Goal: Task Accomplishment & Management: Complete application form

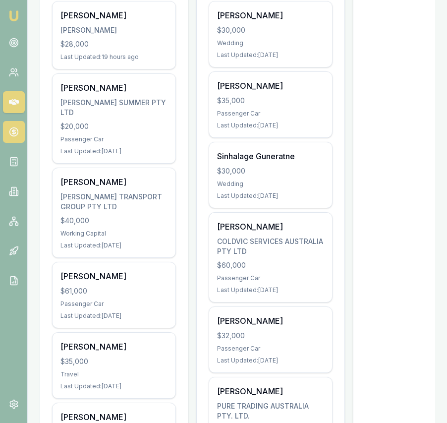
click at [13, 135] on icon at bounding box center [14, 132] width 10 height 10
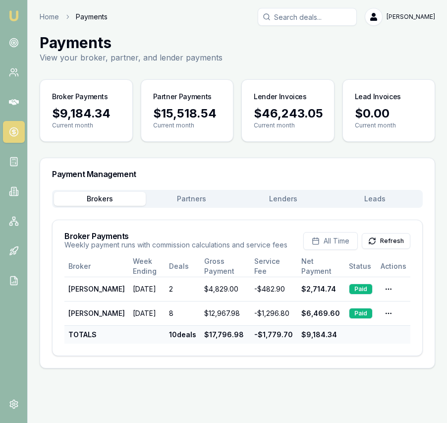
click at [270, 197] on button "Lenders" at bounding box center [283, 199] width 92 height 14
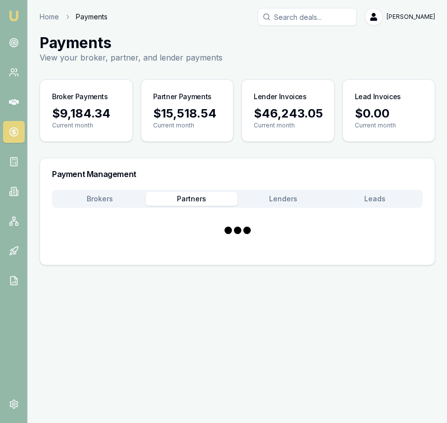
click at [220, 195] on button "Partners" at bounding box center [192, 199] width 92 height 14
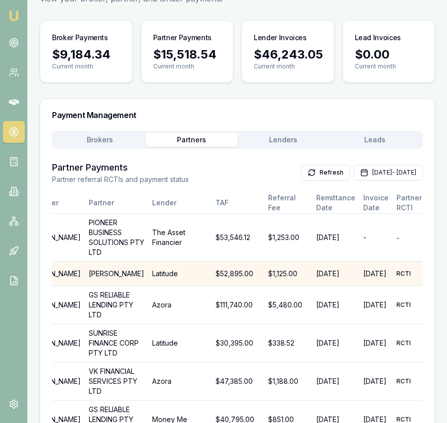
scroll to position [0, 110]
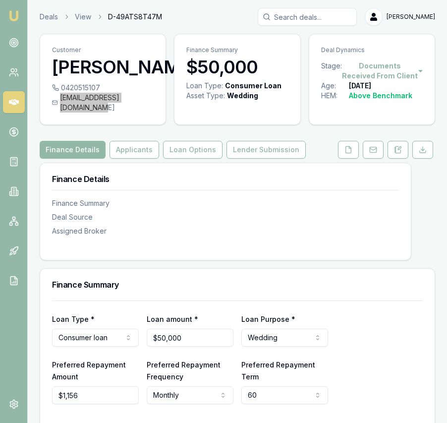
scroll to position [90, 0]
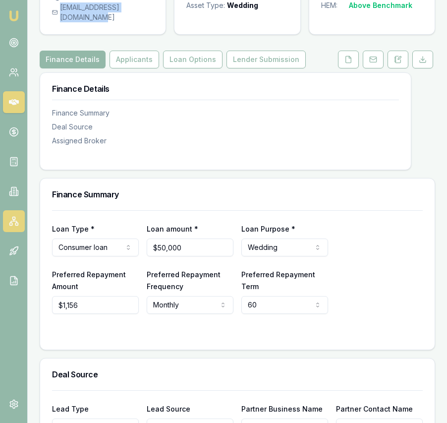
click at [15, 225] on icon at bounding box center [14, 221] width 10 height 10
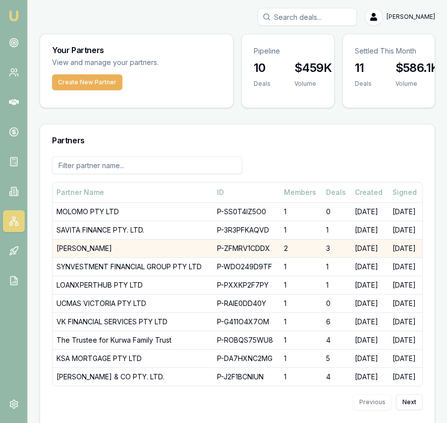
click at [114, 253] on td "DHANKHAR, SANJEEV" at bounding box center [133, 248] width 161 height 18
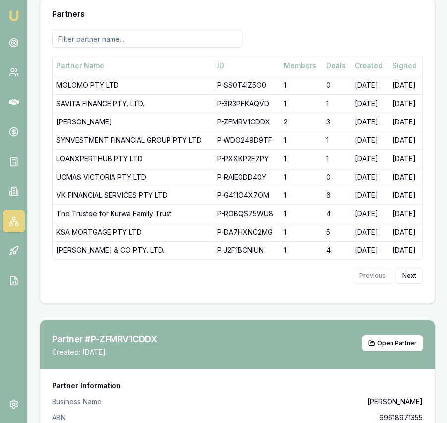
scroll to position [139, 0]
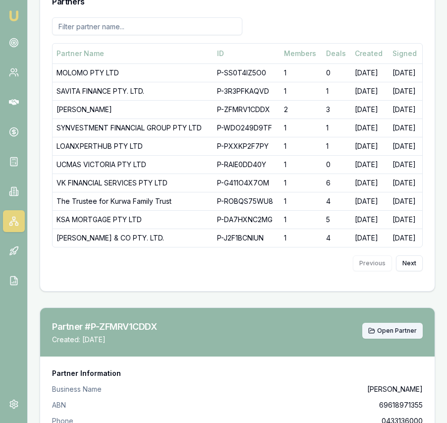
click at [387, 335] on button "Open Partner" at bounding box center [392, 331] width 60 height 16
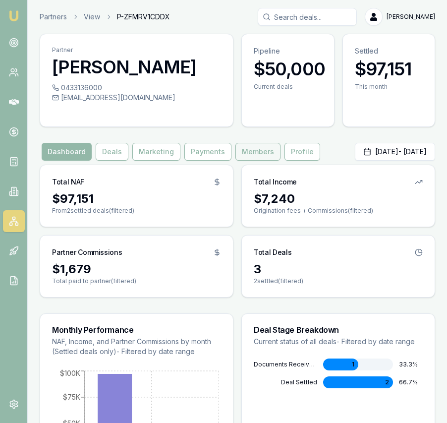
click at [251, 156] on button "Members" at bounding box center [257, 152] width 45 height 18
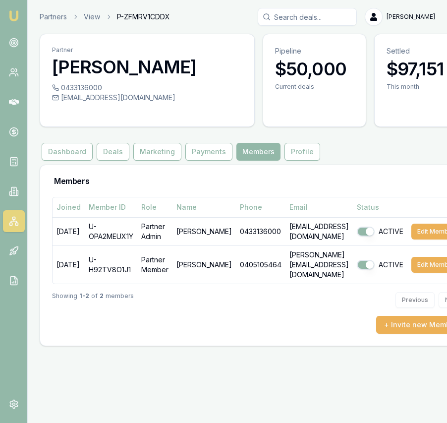
scroll to position [0, 60]
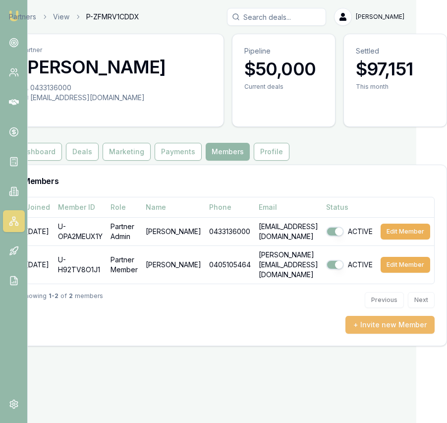
click at [398, 319] on button "+ Invite new Member" at bounding box center [389, 325] width 89 height 18
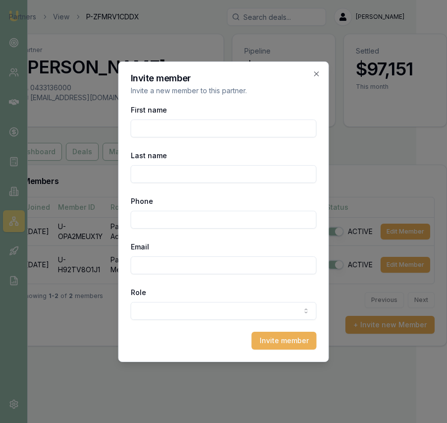
click at [173, 128] on input "First name" at bounding box center [224, 128] width 186 height 18
type input "Rajeev"
click at [184, 221] on input "Phone" at bounding box center [224, 220] width 186 height 18
click at [162, 175] on input "Dhankhar" at bounding box center [224, 174] width 186 height 18
type input "Dhankar"
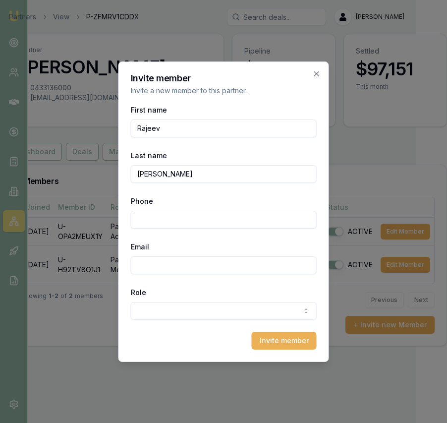
click at [165, 261] on input "Email" at bounding box center [224, 265] width 186 height 18
paste input "[EMAIL_ADDRESS][DOMAIN_NAME]"
type input "[EMAIL_ADDRESS][DOMAIN_NAME]"
click at [176, 222] on input "Phone" at bounding box center [224, 220] width 186 height 18
type input "0430 421 260"
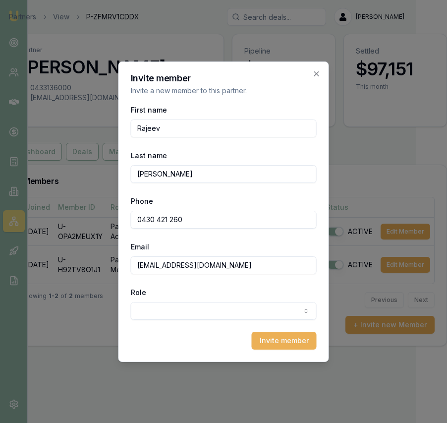
click at [218, 307] on body "Emu Broker Partners View P-ZFMRV1CDDX [PERSON_NAME] Toggle Menu Partner [PERSON…" at bounding box center [192, 211] width 447 height 423
click at [280, 349] on button "Invite member" at bounding box center [284, 340] width 65 height 18
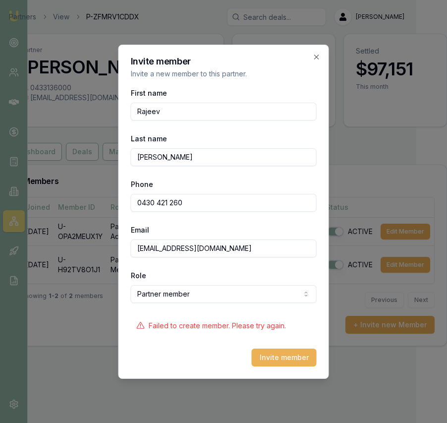
click at [231, 298] on body "Emu Broker Partners View P-ZFMRV1CDDX Eujin Ooi Toggle Menu Partner Dhankhar, S…" at bounding box center [192, 211] width 447 height 423
click at [281, 353] on button "Invite member" at bounding box center [284, 357] width 65 height 18
click at [278, 359] on button "Invite member" at bounding box center [284, 357] width 65 height 18
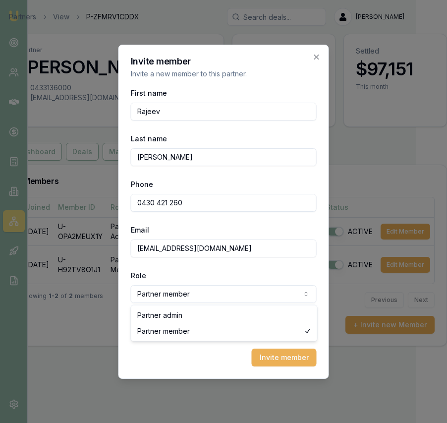
click at [192, 297] on body "Emu Broker Partners View P-ZFMRV1CDDX Eujin Ooi Toggle Menu Partner Dhankhar, S…" at bounding box center [192, 211] width 447 height 423
select select "PARTNER_ADMIN"
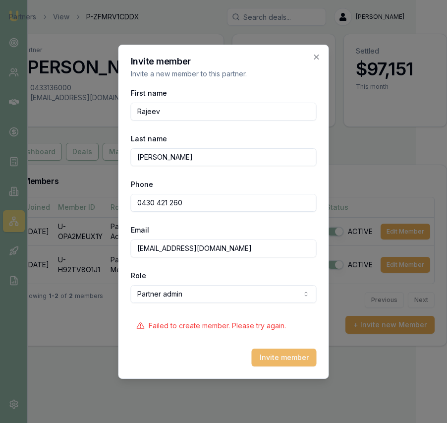
click at [275, 355] on button "Invite member" at bounding box center [284, 357] width 65 height 18
click at [312, 59] on h2 "Invite member" at bounding box center [224, 61] width 186 height 9
drag, startPoint x: 321, startPoint y: 56, endPoint x: 310, endPoint y: 58, distance: 11.0
click at [321, 56] on div "Invite member Invite a new member to this partner. First name Rajeev Last name …" at bounding box center [223, 212] width 211 height 334
click at [319, 55] on icon "button" at bounding box center [317, 57] width 8 height 8
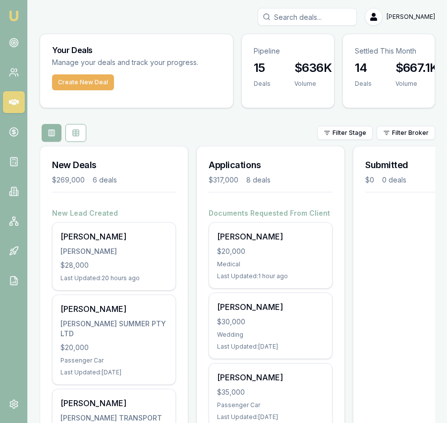
click at [414, 20] on html "Emu Broker [PERSON_NAME] Toggle Menu Your Deals Manage your deals and track you…" at bounding box center [223, 211] width 447 height 423
click at [398, 80] on div "Logout" at bounding box center [403, 79] width 58 height 16
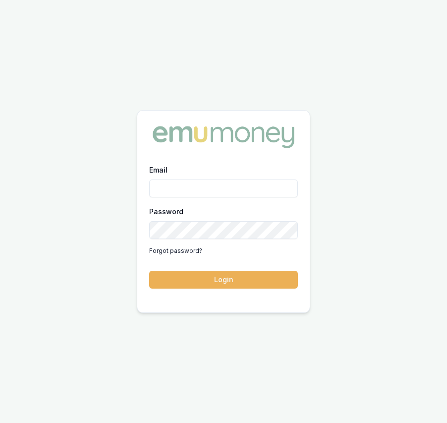
type input "[EMAIL_ADDRESS][DOMAIN_NAME]"
click at [247, 188] on input "eujin.ooi@emumoney.com.au" at bounding box center [223, 188] width 149 height 18
click at [258, 159] on div at bounding box center [223, 136] width 172 height 53
click at [236, 277] on button "Login" at bounding box center [223, 280] width 149 height 18
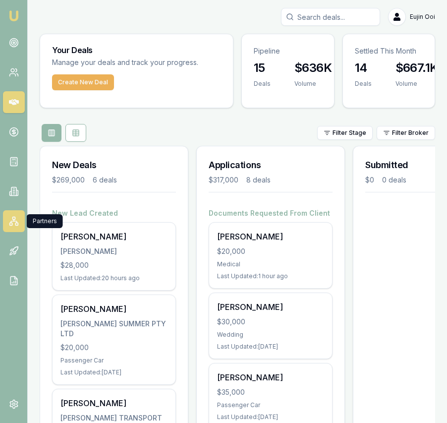
click at [10, 225] on rect at bounding box center [10, 223] width 2 height 2
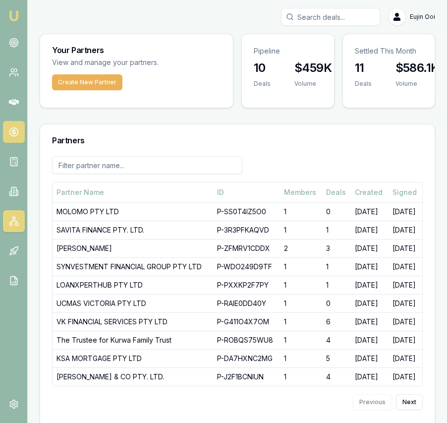
click at [16, 129] on icon at bounding box center [14, 132] width 10 height 10
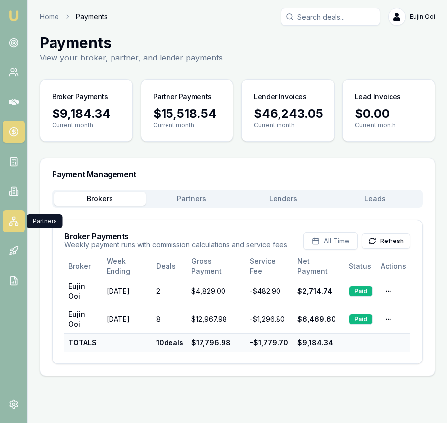
click at [13, 216] on link at bounding box center [14, 221] width 22 height 22
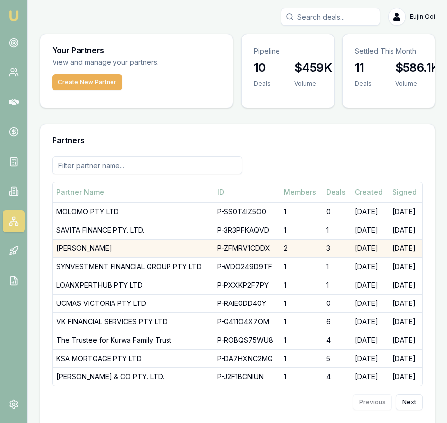
click at [166, 249] on td "DHANKHAR, SANJEEV" at bounding box center [133, 248] width 161 height 18
click at [186, 250] on td "DHANKHAR, SANJEEV" at bounding box center [133, 248] width 161 height 18
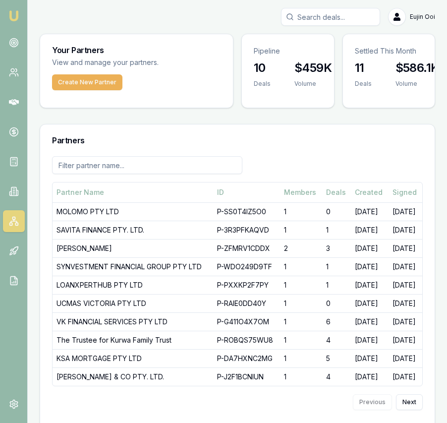
click at [421, 405] on button "Next" at bounding box center [409, 402] width 27 height 16
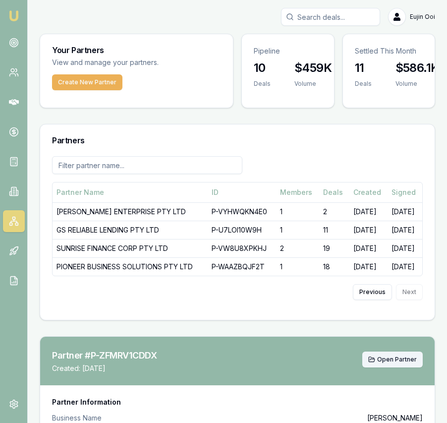
click at [407, 359] on span "Open Partner" at bounding box center [397, 359] width 40 height 8
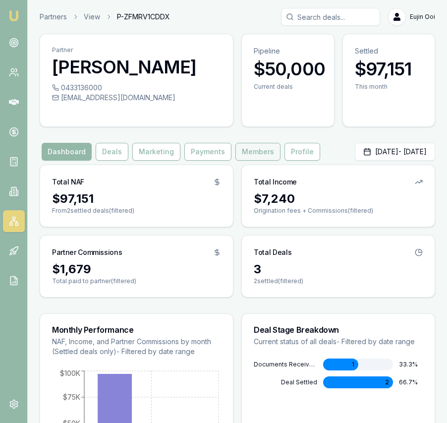
click at [257, 156] on button "Members" at bounding box center [257, 152] width 45 height 18
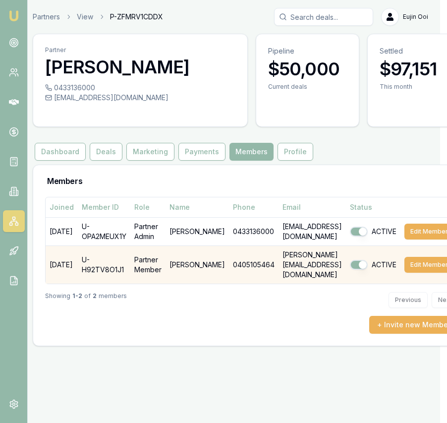
scroll to position [0, 60]
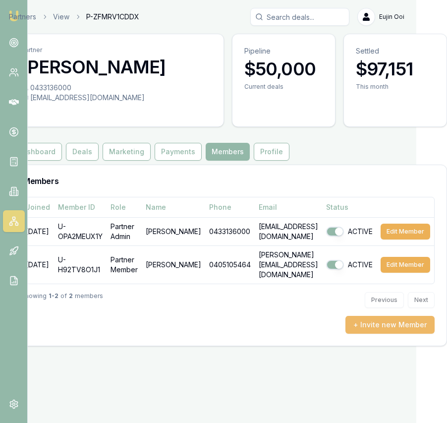
click at [381, 320] on button "+ Invite new Member" at bounding box center [389, 325] width 89 height 18
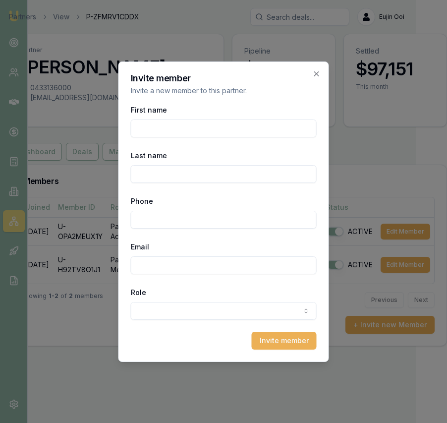
click at [208, 124] on input "First name" at bounding box center [224, 128] width 186 height 18
type input "Rajeev"
click at [221, 167] on input "Last name" at bounding box center [224, 174] width 186 height 18
type input "Dhankar"
paste input "tel"
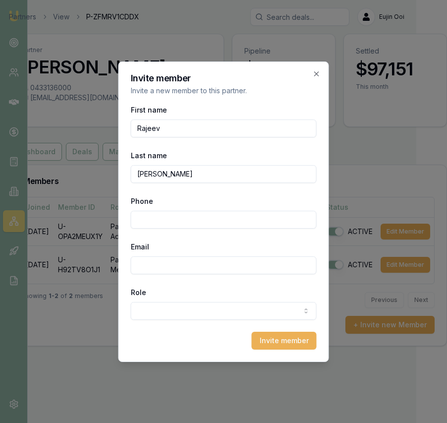
click at [189, 255] on div "Email" at bounding box center [224, 257] width 186 height 34
click at [179, 218] on input "Phone" at bounding box center [224, 220] width 186 height 18
type input "0430 421 260"
click at [173, 263] on input "Email" at bounding box center [224, 265] width 186 height 18
click at [160, 265] on input "Email" at bounding box center [224, 265] width 186 height 18
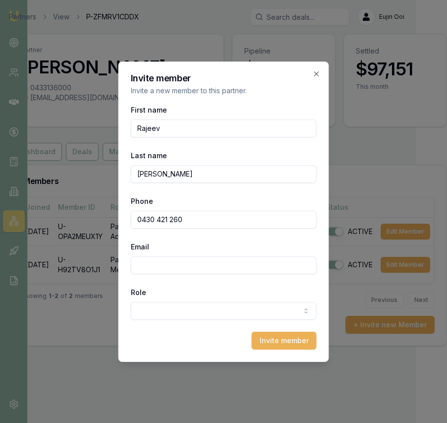
paste input "Rajeev@asradvisors.com.au"
type input "Rajeev@asradvisors.com.au"
click at [189, 308] on body "Emu Broker Partners View P-ZFMRV1CDDX Eujin Ooi Toggle Menu Partner Dhankhar, S…" at bounding box center [192, 211] width 447 height 423
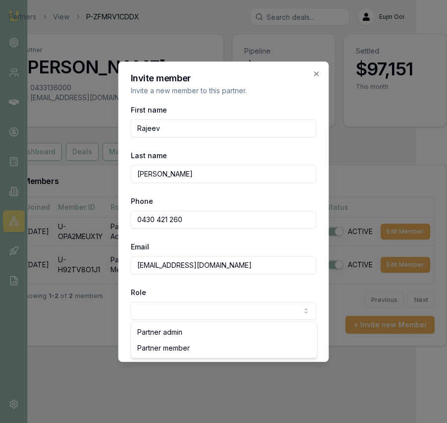
select select "PARTNER_MEMBER"
drag, startPoint x: 193, startPoint y: 348, endPoint x: 208, endPoint y: 344, distance: 15.4
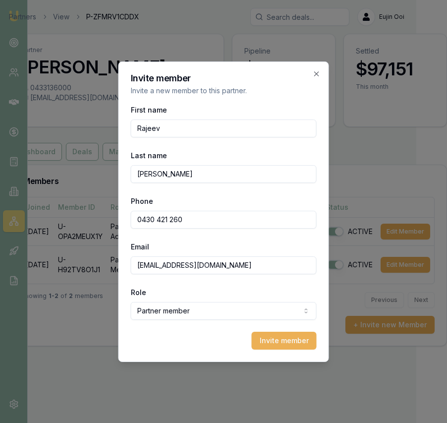
click at [289, 337] on button "Invite member" at bounding box center [284, 340] width 65 height 18
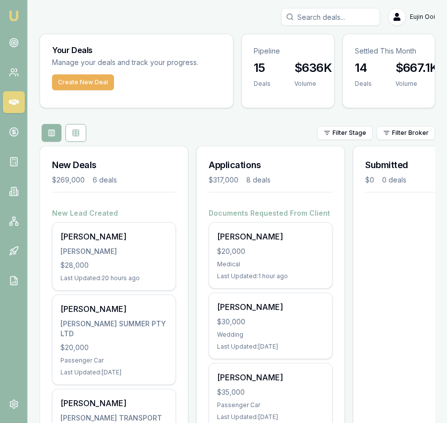
click at [311, 16] on input "Search deals" at bounding box center [330, 17] width 99 height 18
type input "r"
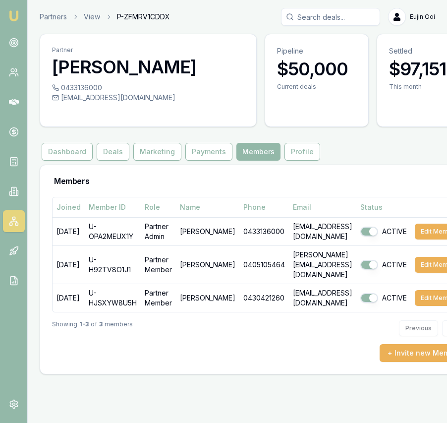
scroll to position [0, 62]
